Goal: Transaction & Acquisition: Purchase product/service

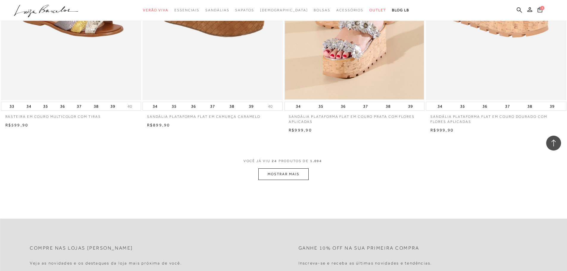
scroll to position [1458, 0]
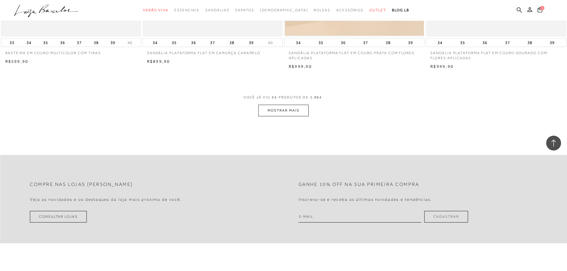
click at [281, 116] on button "MOSTRAR MAIS" at bounding box center [283, 111] width 50 height 12
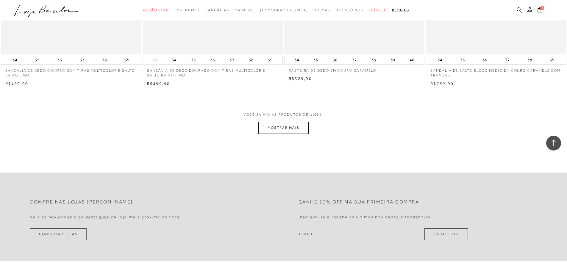
scroll to position [2945, 0]
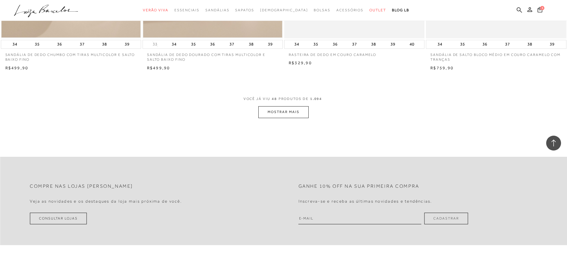
click at [275, 118] on button "MOSTRAR MAIS" at bounding box center [283, 112] width 50 height 12
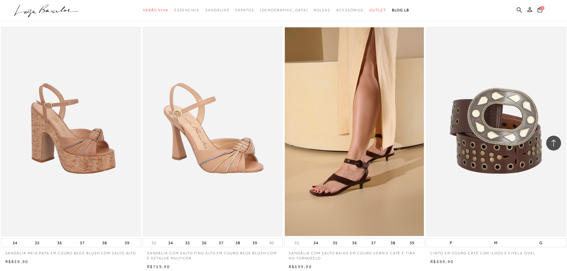
scroll to position [4419, 0]
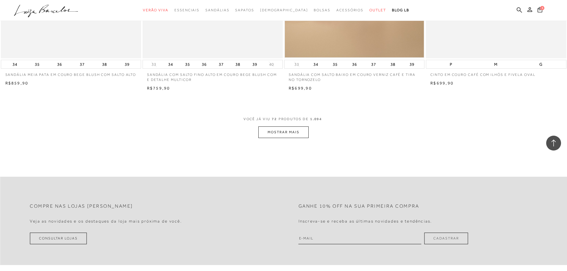
click at [280, 135] on button "MOSTRAR MAIS" at bounding box center [283, 132] width 50 height 12
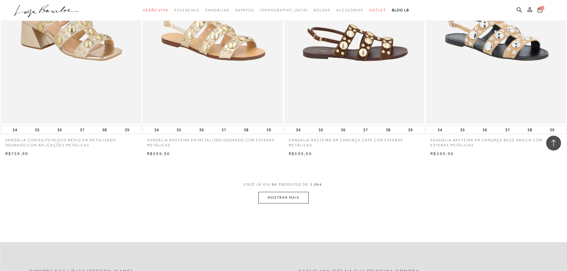
scroll to position [5906, 0]
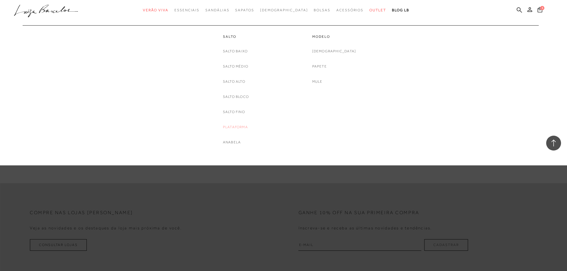
click at [229, 126] on link "Plataforma" at bounding box center [235, 127] width 25 height 6
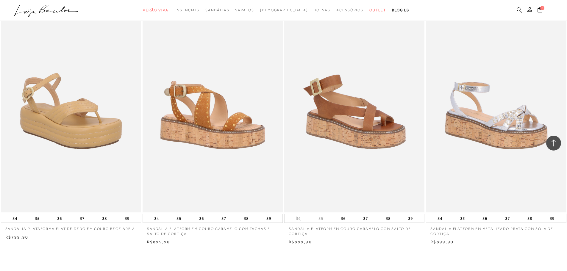
scroll to position [1398, 0]
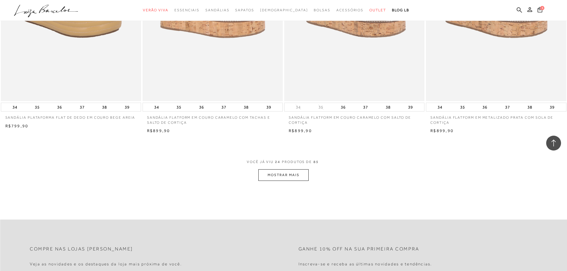
click at [266, 175] on button "MOSTRAR MAIS" at bounding box center [283, 175] width 50 height 12
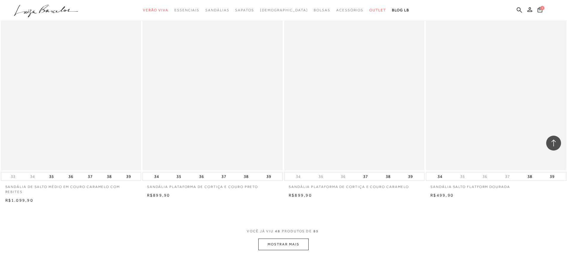
scroll to position [2826, 0]
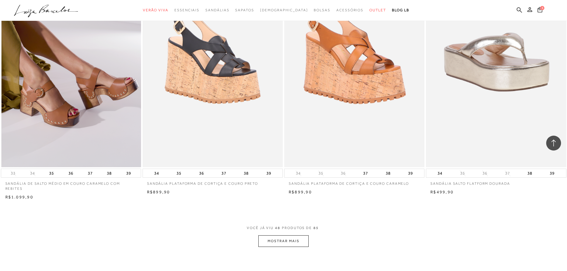
click at [64, 93] on img at bounding box center [71, 62] width 140 height 210
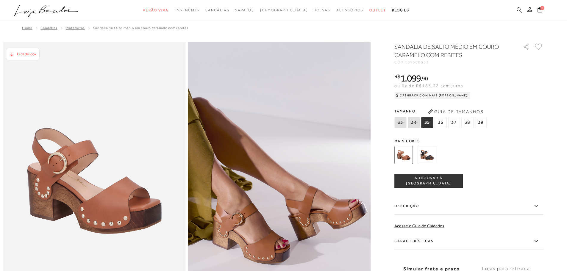
click at [426, 157] on img at bounding box center [426, 155] width 18 height 18
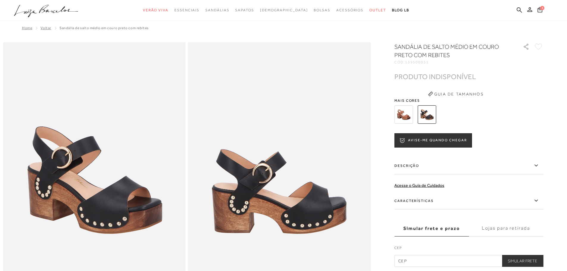
click at [404, 117] on img at bounding box center [403, 114] width 18 height 18
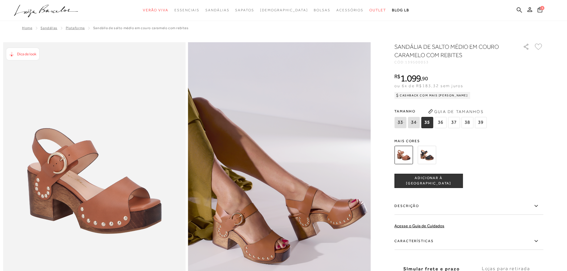
click at [418, 158] on div at bounding box center [461, 155] width 138 height 22
click at [465, 125] on span "38" at bounding box center [467, 122] width 12 height 11
click at [438, 181] on span "ADICIONAR À [GEOGRAPHIC_DATA]" at bounding box center [428, 180] width 68 height 10
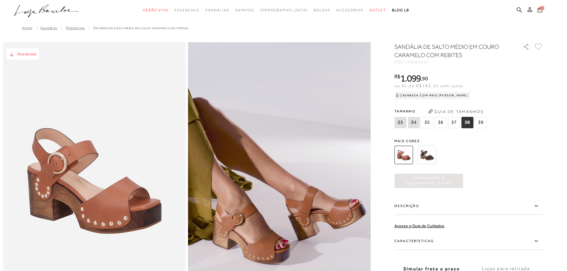
click at [542, 11] on button "7" at bounding box center [539, 10] width 9 height 9
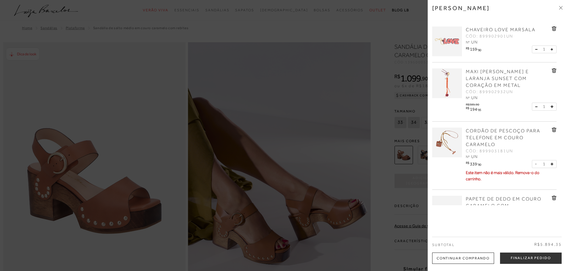
click at [553, 29] on icon at bounding box center [553, 29] width 1 height 2
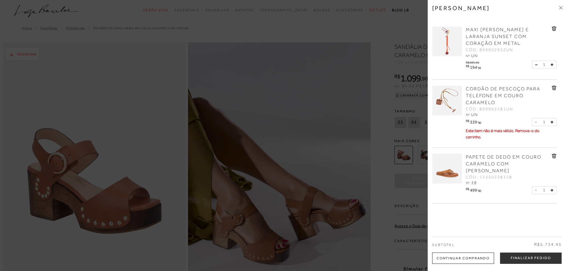
click at [553, 29] on icon at bounding box center [553, 29] width 1 height 2
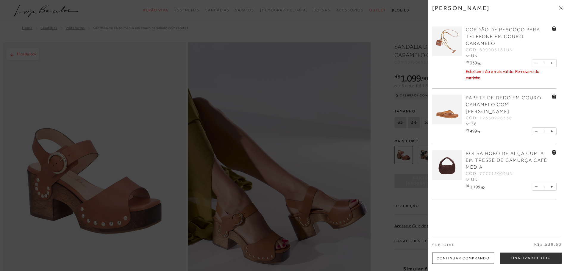
click at [553, 29] on icon at bounding box center [553, 29] width 1 height 2
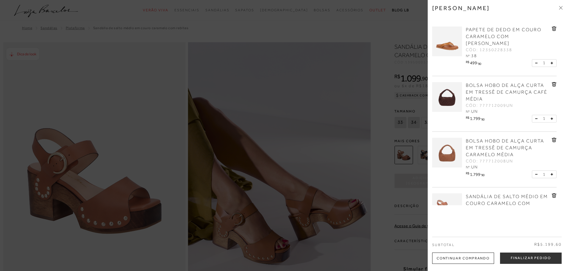
click at [554, 85] on icon at bounding box center [554, 84] width 1 height 2
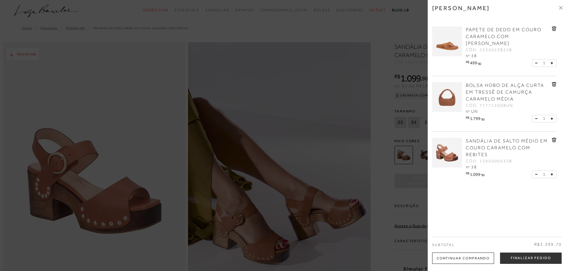
click at [554, 85] on icon at bounding box center [554, 84] width 1 height 2
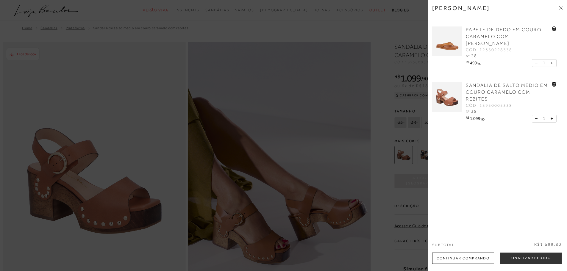
click at [551, 27] on icon at bounding box center [553, 28] width 4 height 4
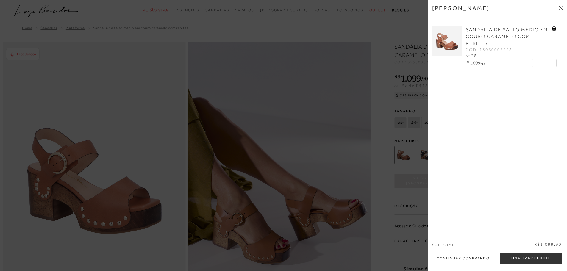
click at [558, 7] on div "[PERSON_NAME]" at bounding box center [497, 12] width 130 height 16
click at [560, 5] on span at bounding box center [561, 8] width 4 height 6
